Goal: Navigation & Orientation: Find specific page/section

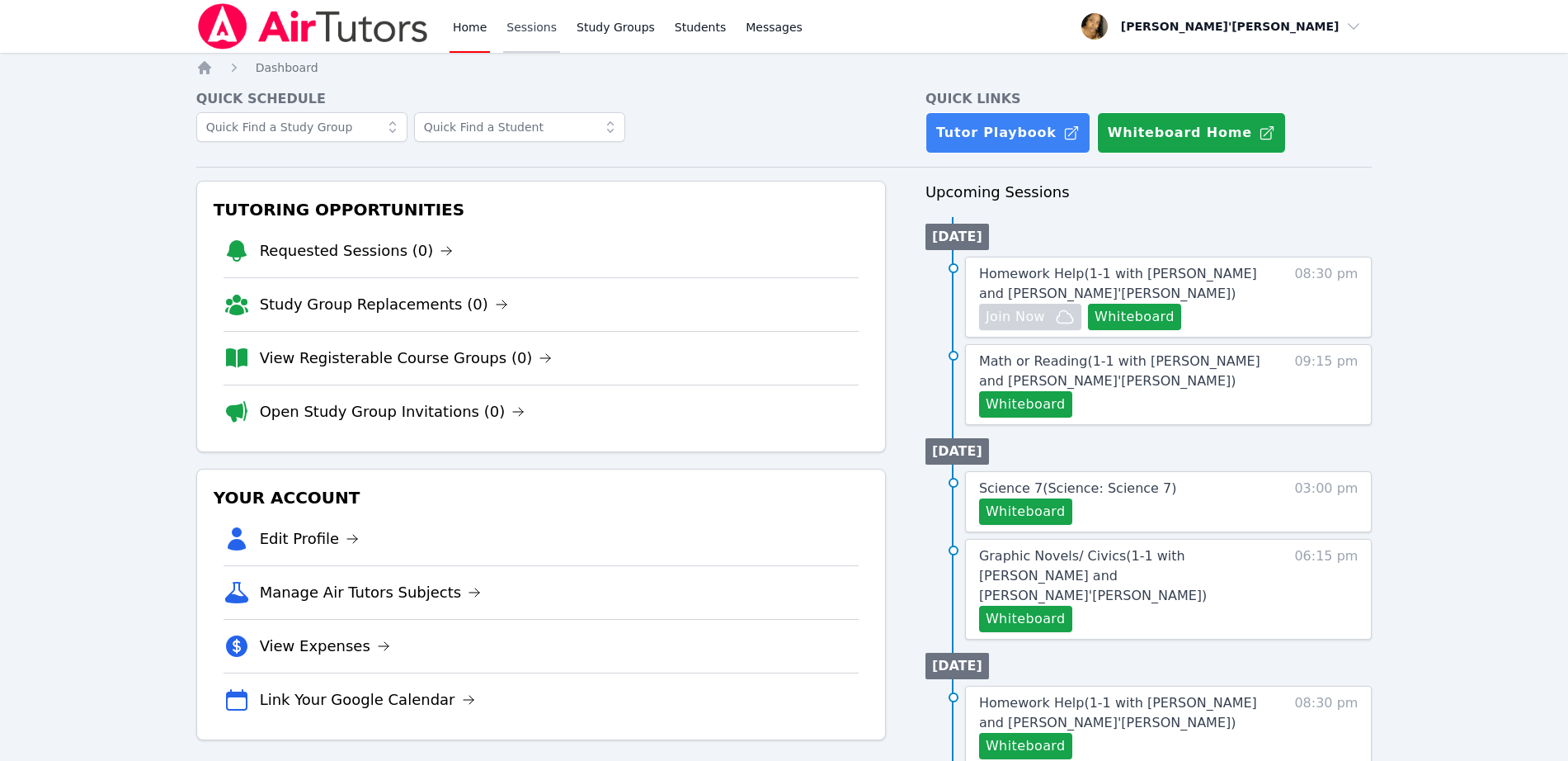
click at [531, 31] on link "Sessions" at bounding box center [531, 26] width 57 height 53
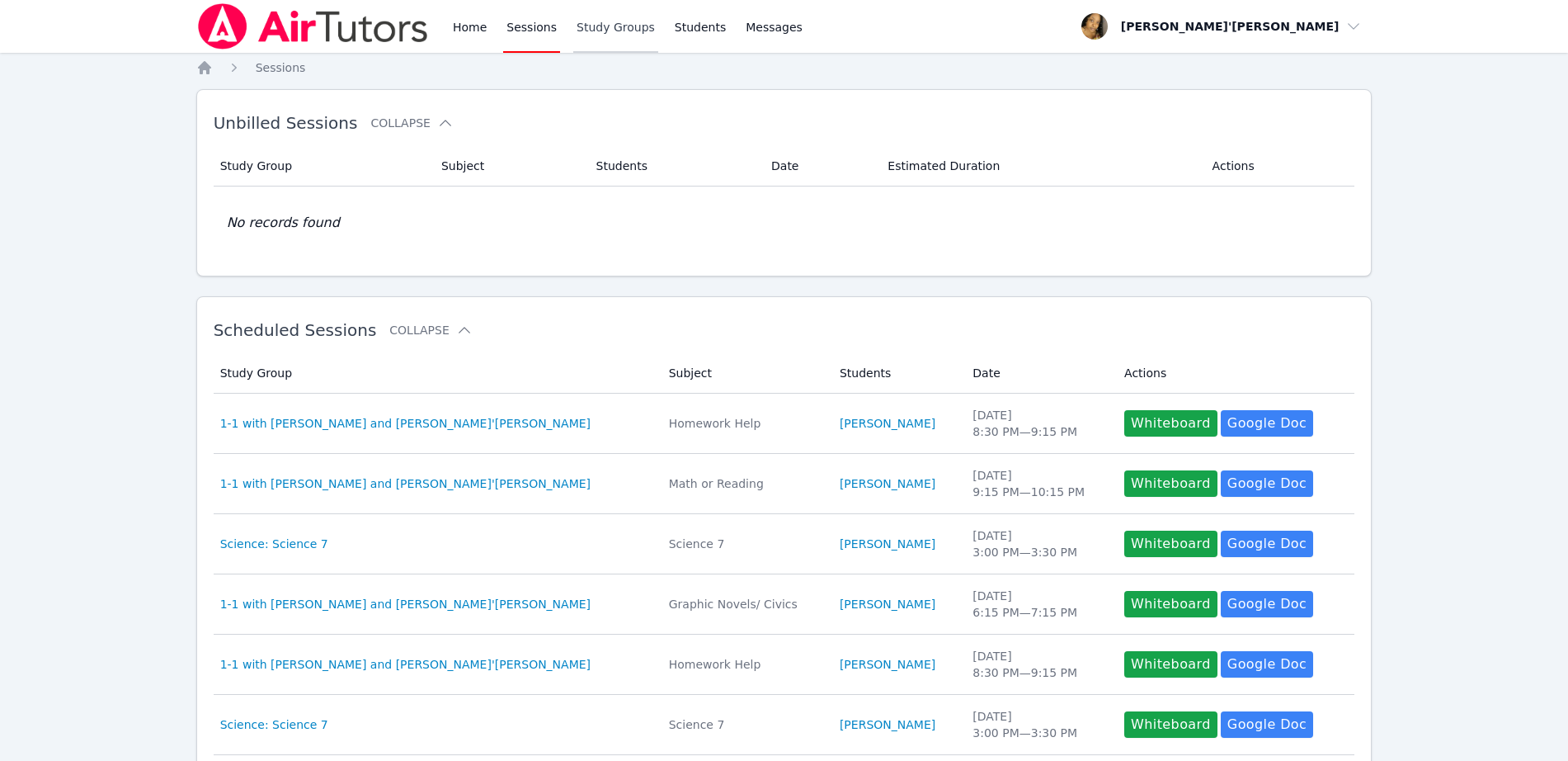
click at [586, 37] on link "Study Groups" at bounding box center [616, 26] width 85 height 53
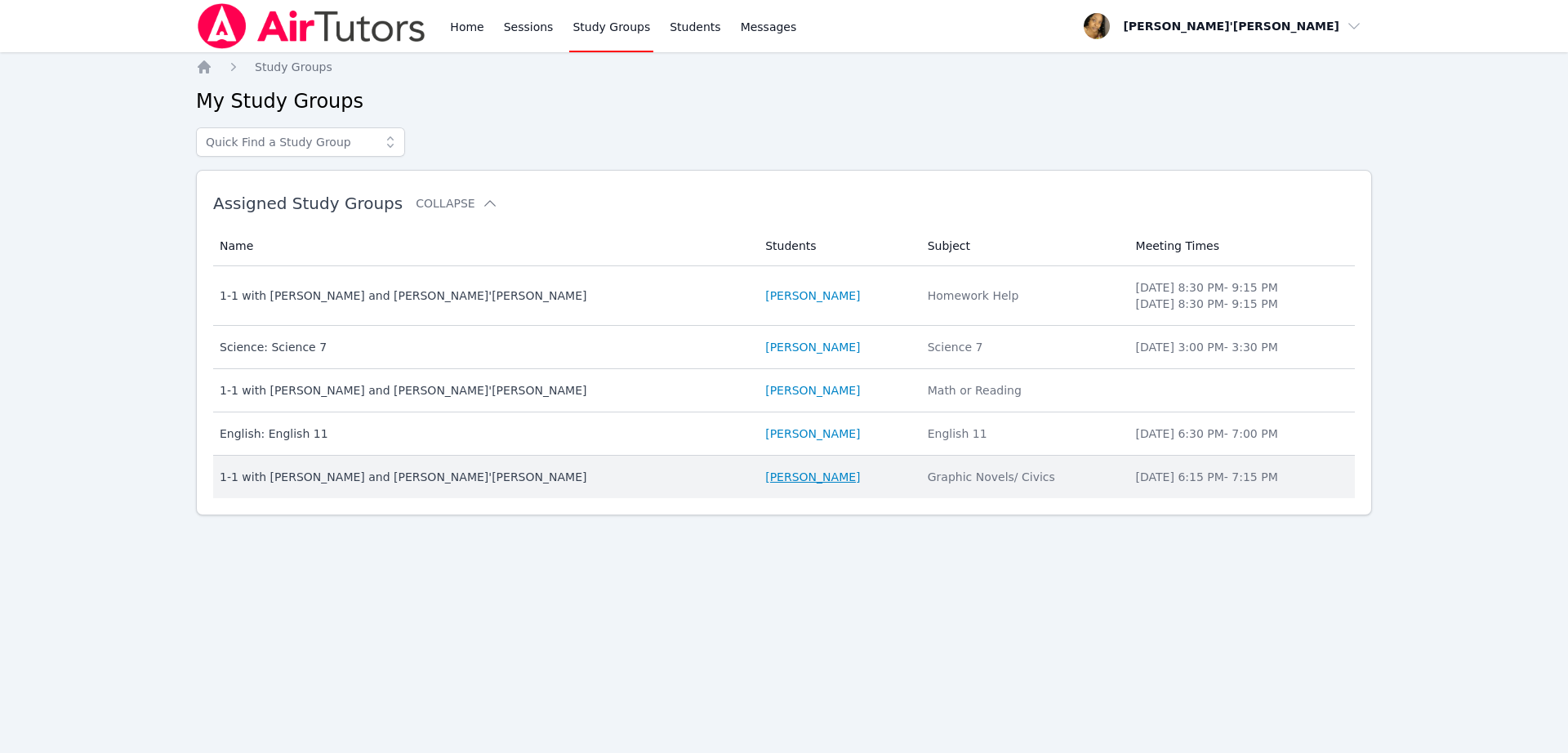
click at [701, 479] on link "[PERSON_NAME]" at bounding box center [812, 476] width 95 height 16
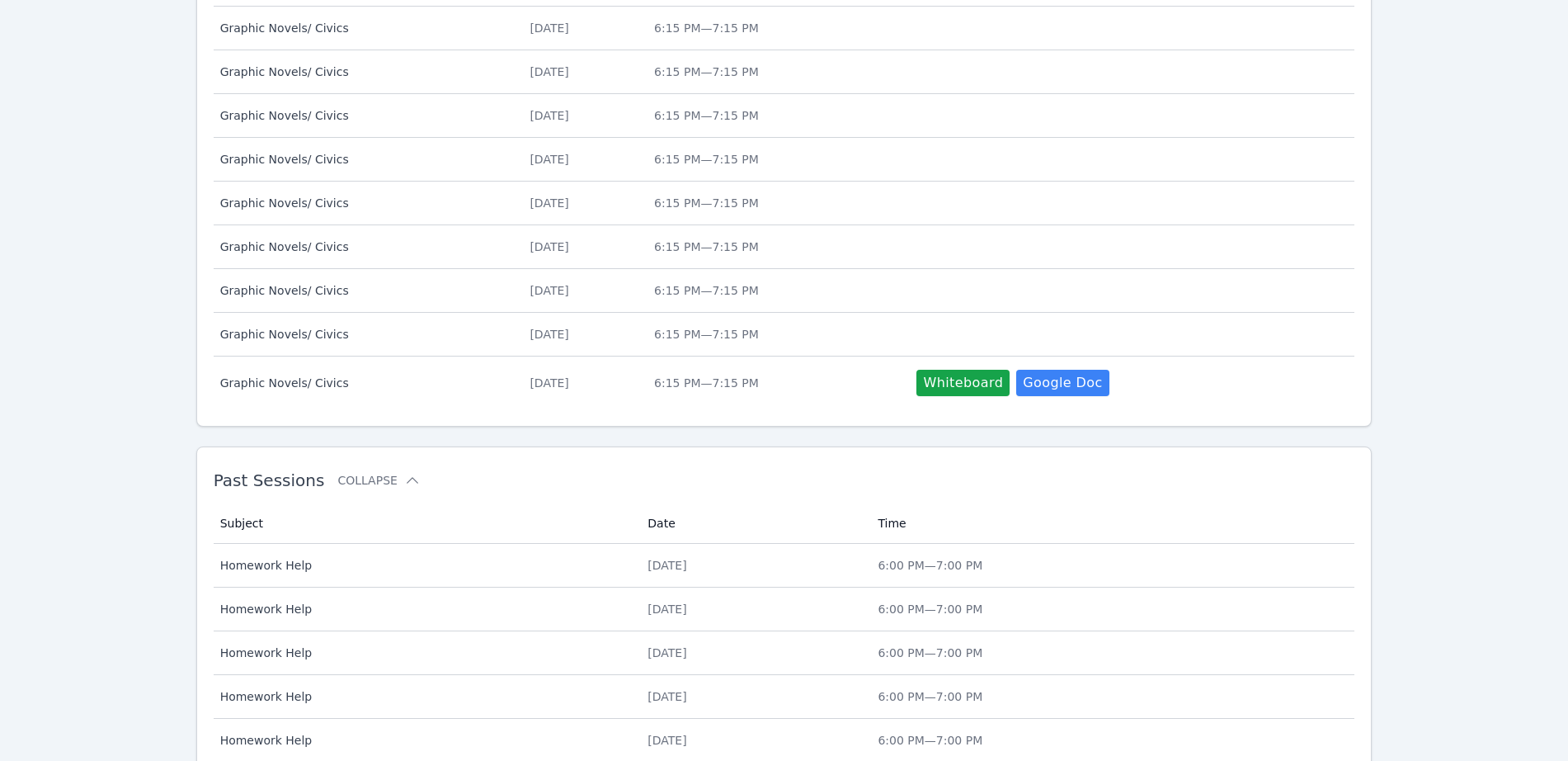
scroll to position [724, 0]
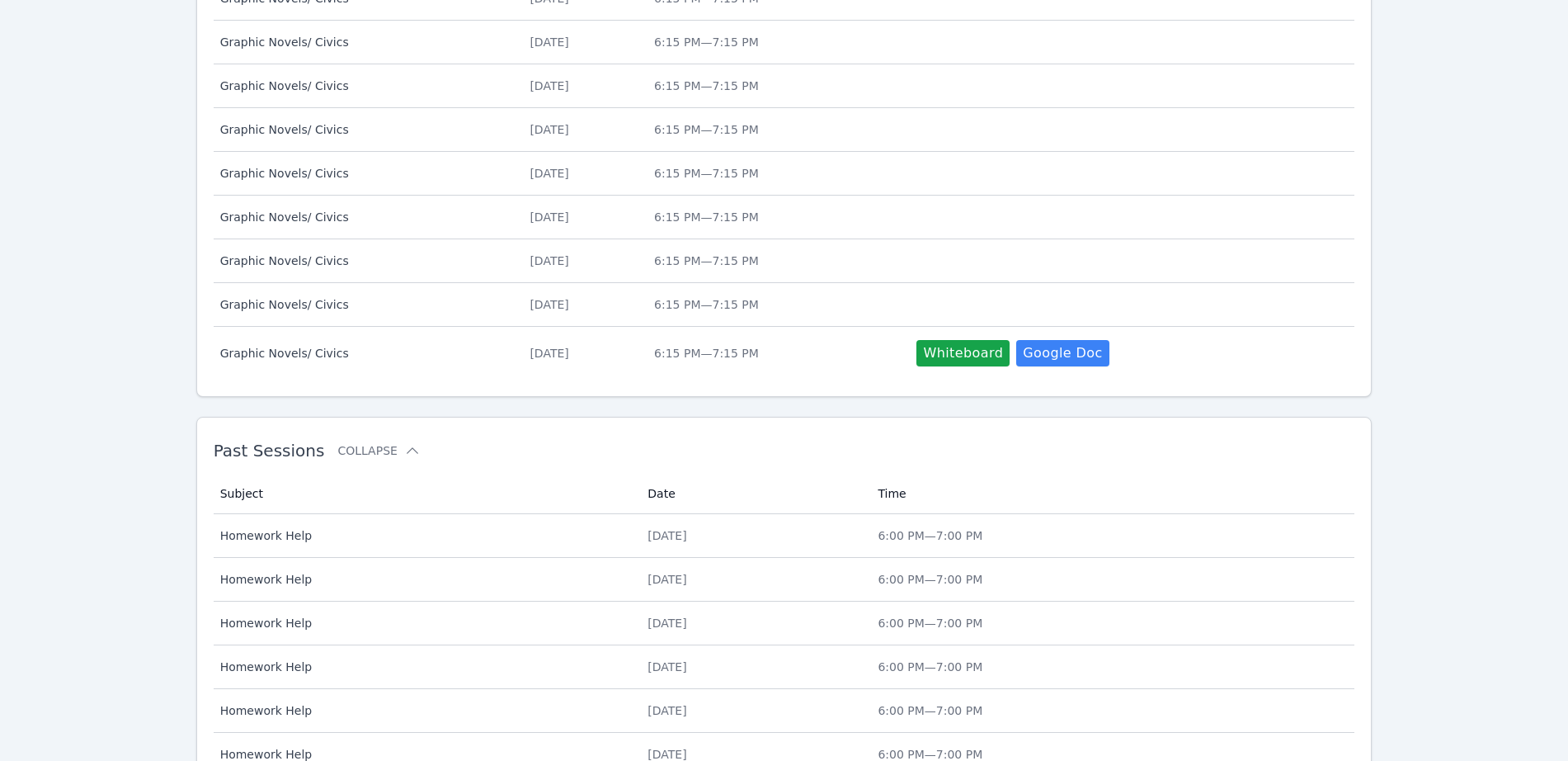
click at [708, 486] on div "Home Sessions Study Groups Students Messages Open user menu [PERSON_NAME]'[PERS…" at bounding box center [784, 149] width 1568 height 1745
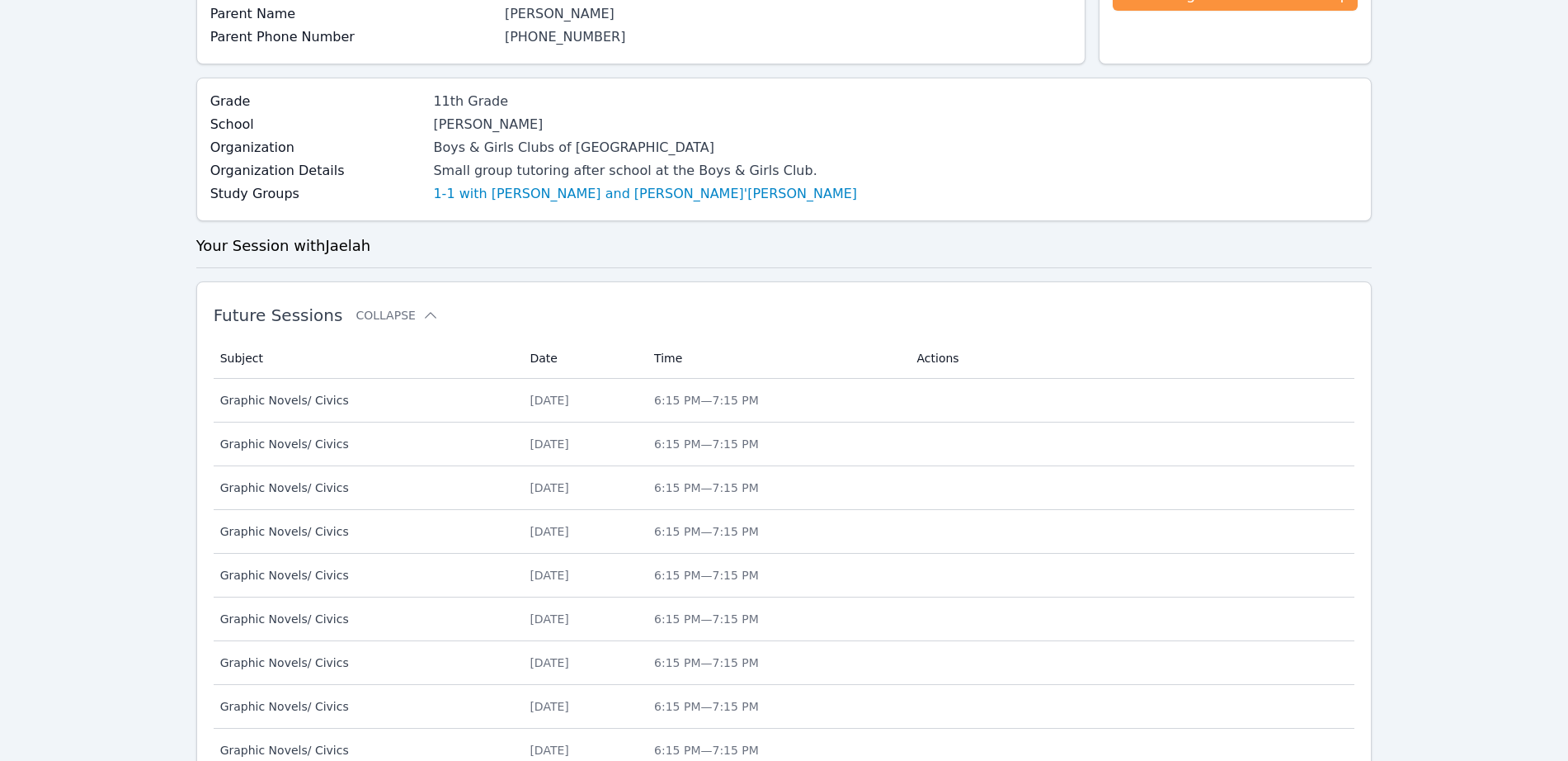
scroll to position [275, 0]
click at [539, 187] on link "1-1 with [PERSON_NAME] and [PERSON_NAME]'[PERSON_NAME]" at bounding box center [645, 197] width 424 height 20
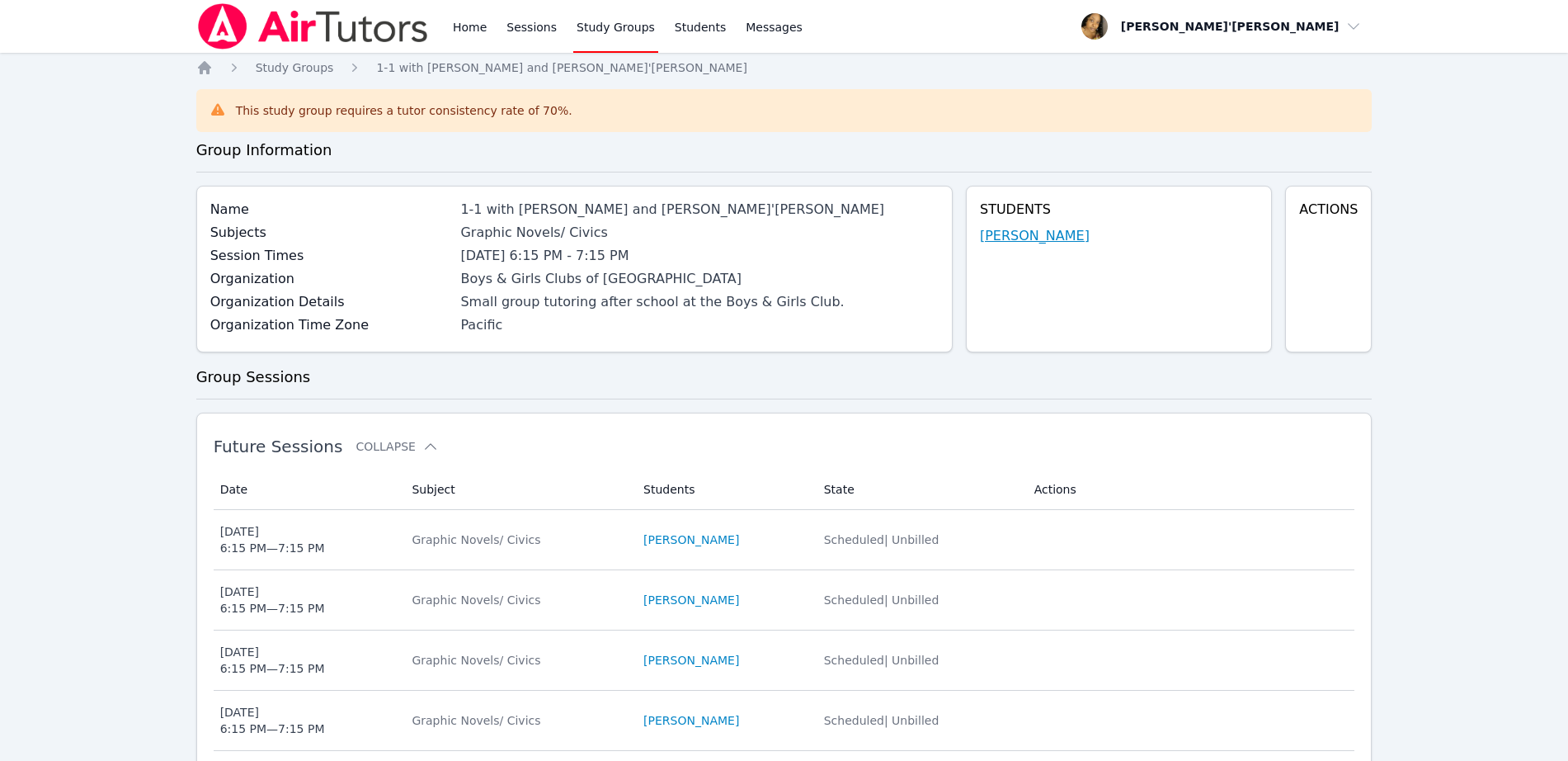
click at [708, 245] on link "[PERSON_NAME]" at bounding box center [1035, 236] width 110 height 20
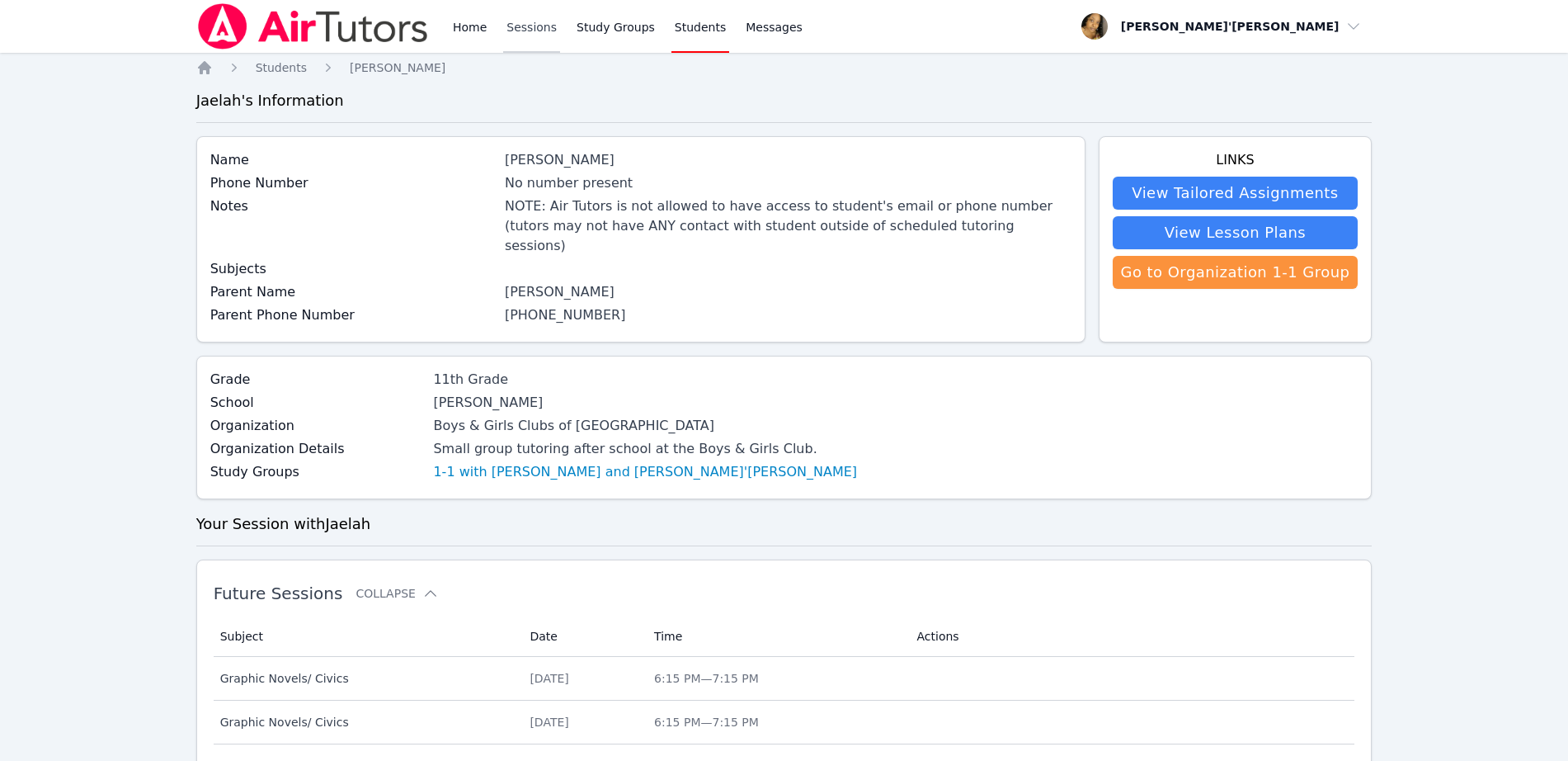
click at [527, 17] on link "Sessions" at bounding box center [531, 26] width 57 height 53
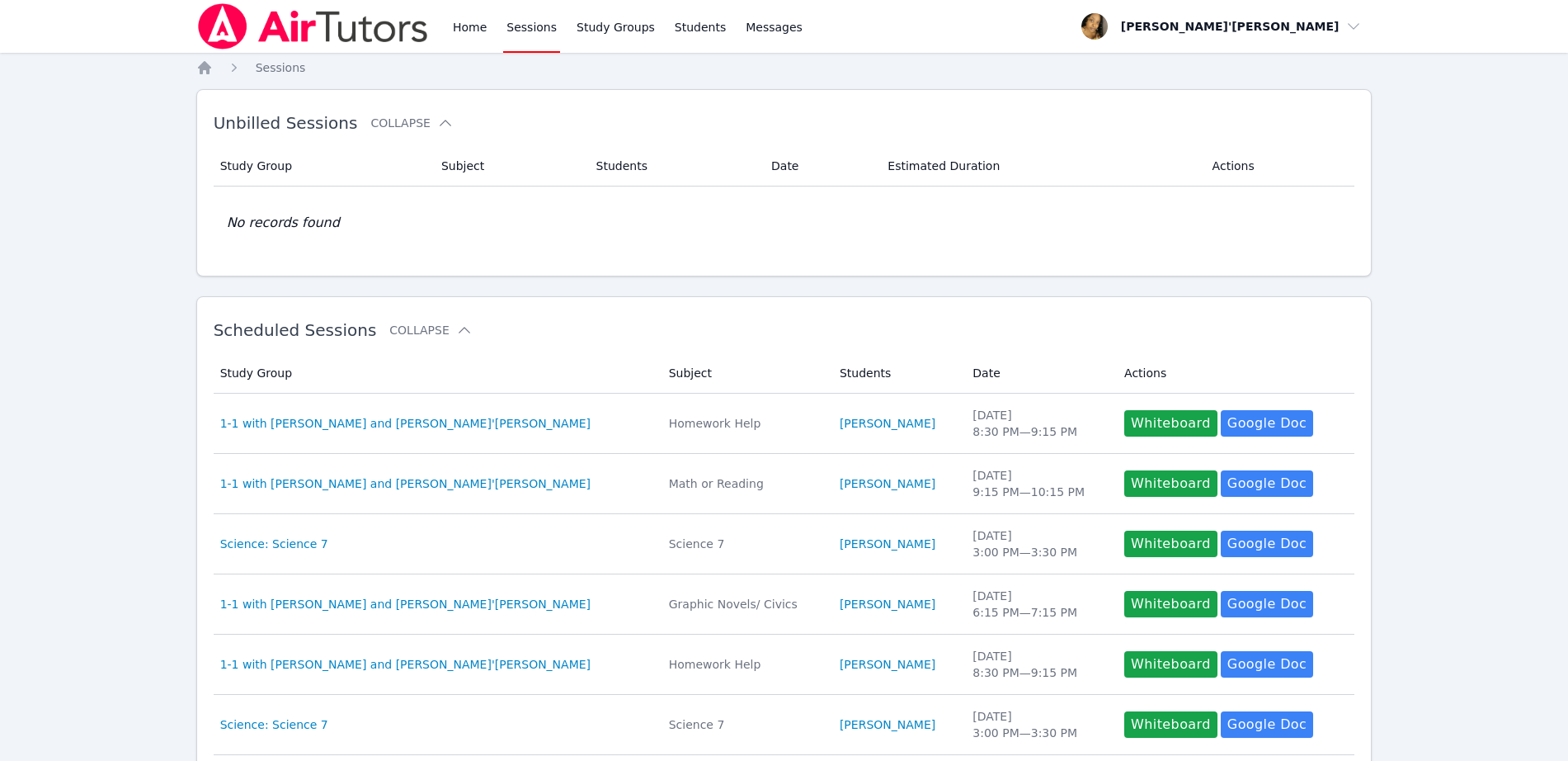
click at [527, 17] on link "Sessions" at bounding box center [531, 26] width 57 height 53
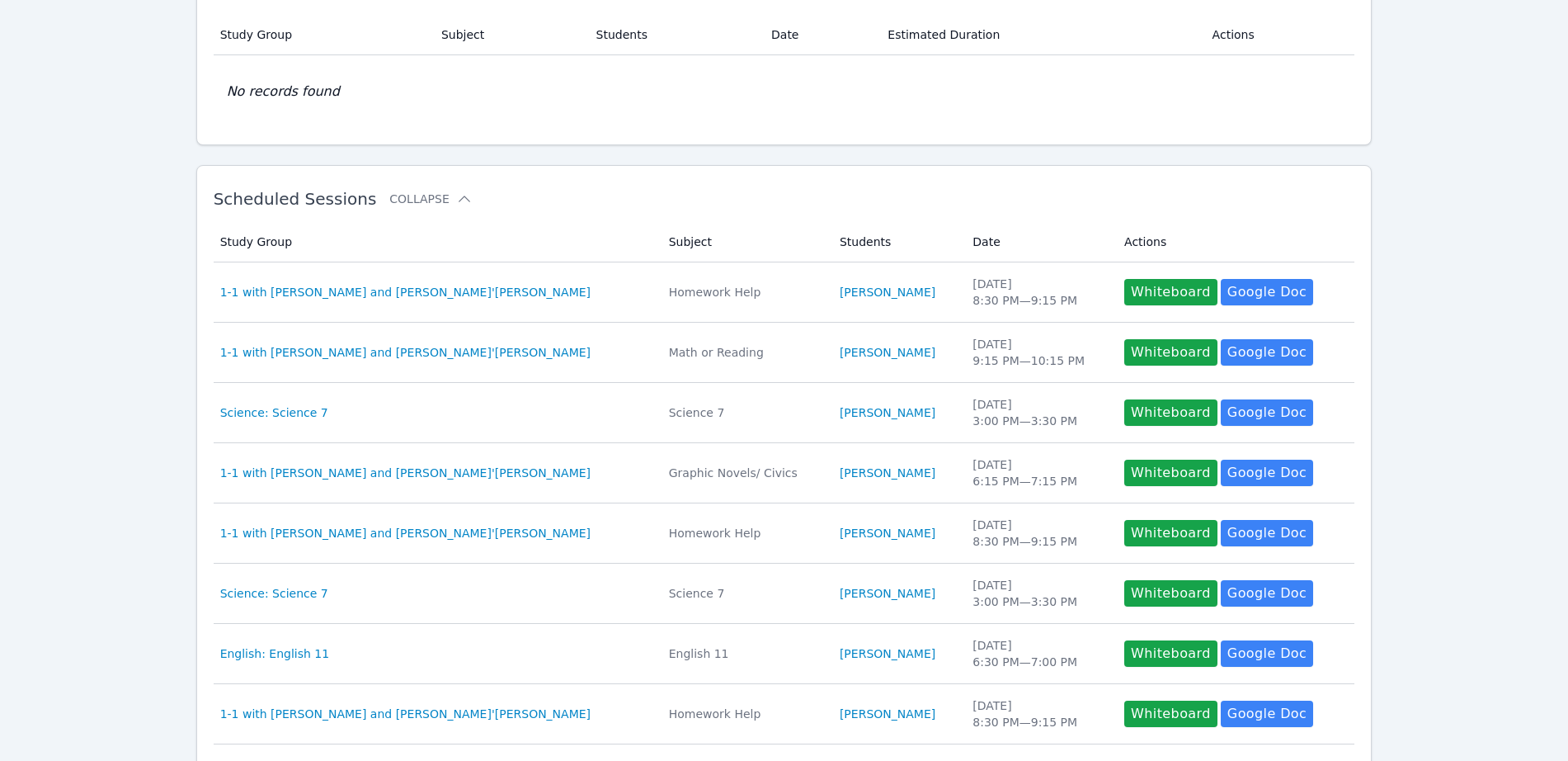
scroll to position [124, 0]
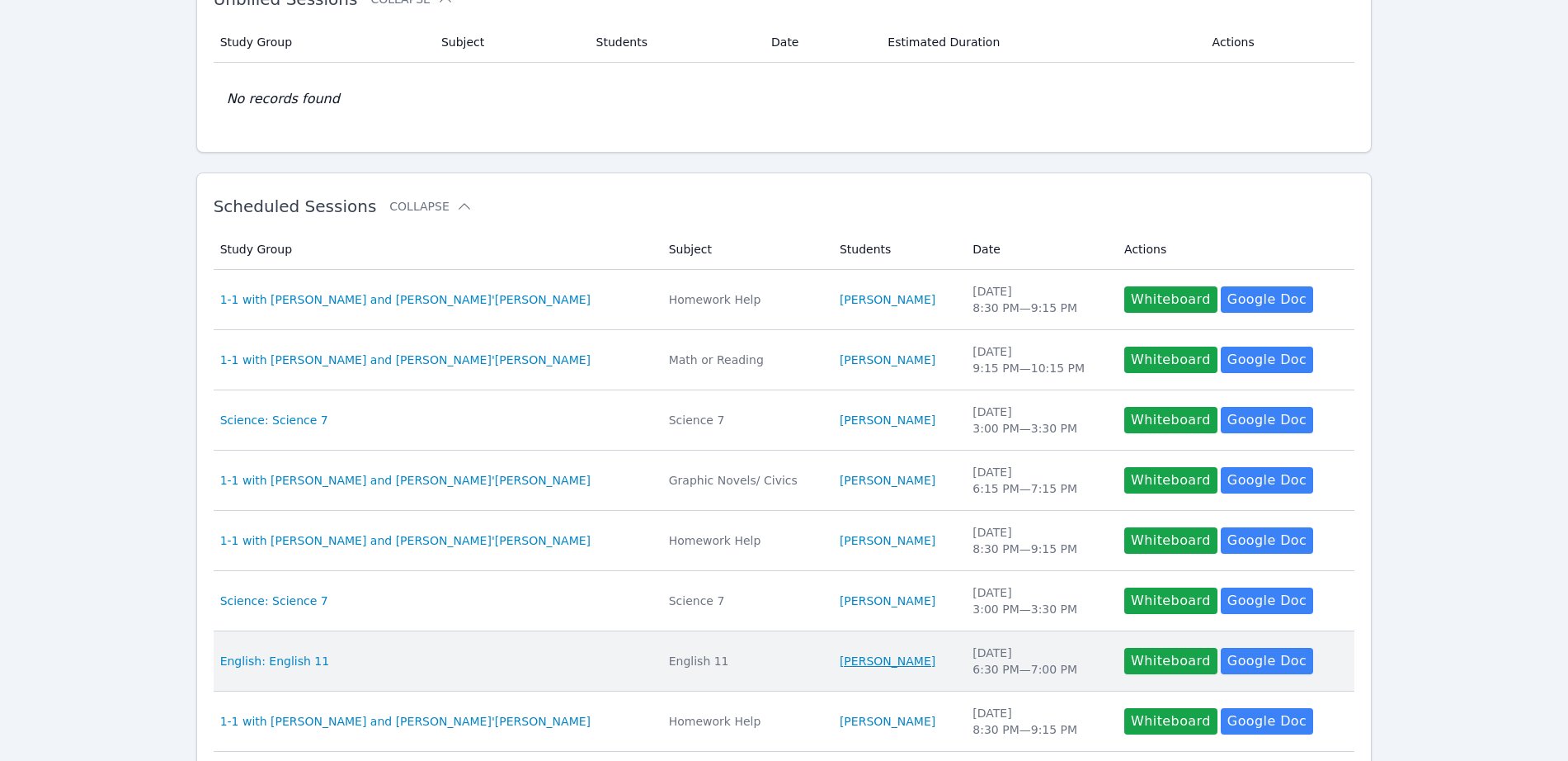
click at [708, 656] on link "[PERSON_NAME]" at bounding box center [888, 661] width 96 height 17
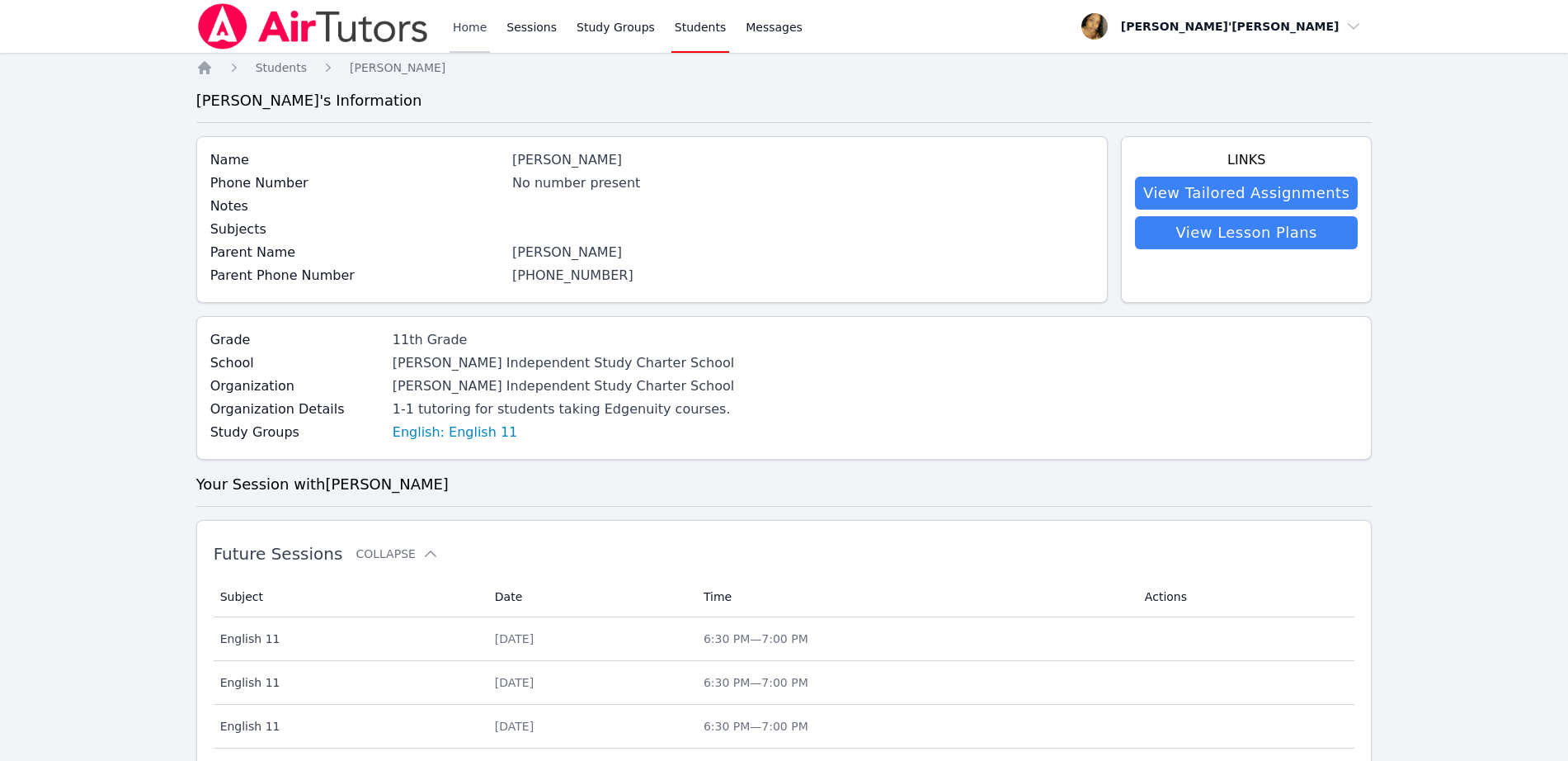
click at [468, 31] on link "Home" at bounding box center [470, 26] width 40 height 53
